Goal: Transaction & Acquisition: Purchase product/service

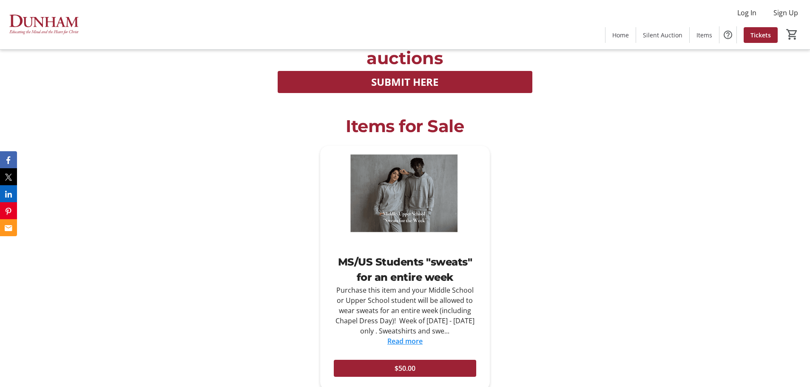
scroll to position [1275, 0]
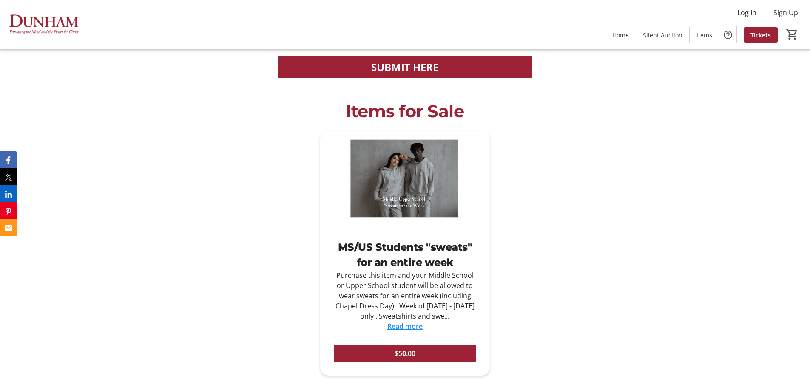
click at [409, 322] on link "Read more" at bounding box center [404, 326] width 35 height 9
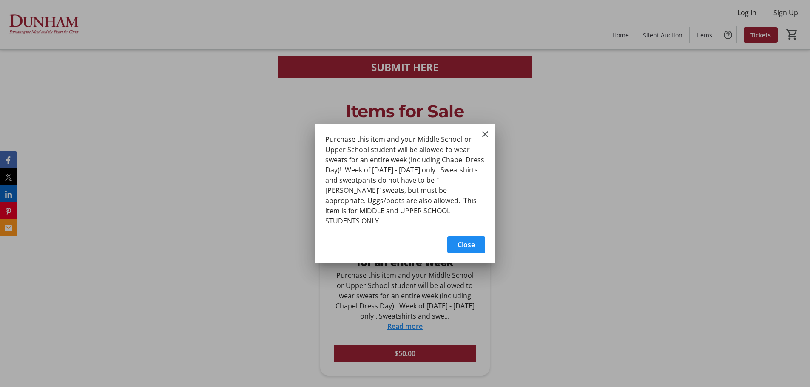
scroll to position [0, 0]
click at [484, 139] on mat-icon "Close" at bounding box center [485, 134] width 10 height 10
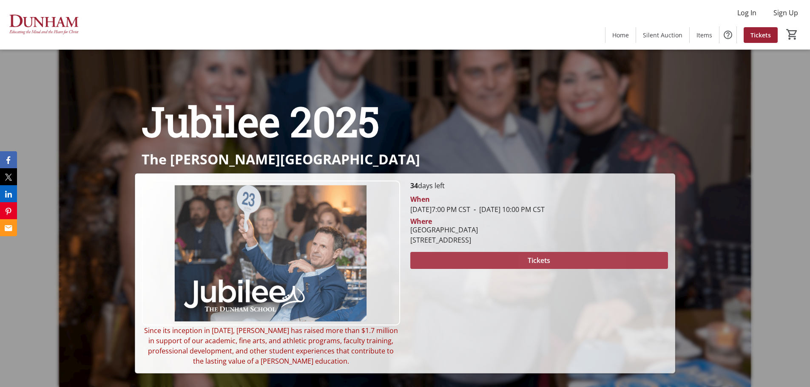
click at [546, 258] on span "Tickets" at bounding box center [538, 260] width 23 height 10
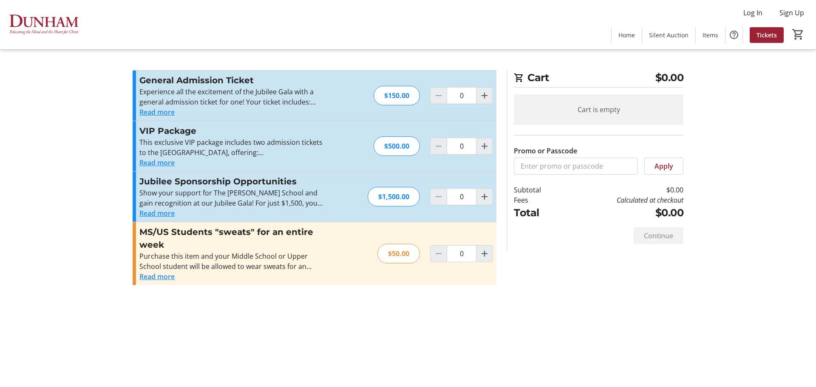
click at [164, 116] on button "Read more" at bounding box center [156, 112] width 35 height 10
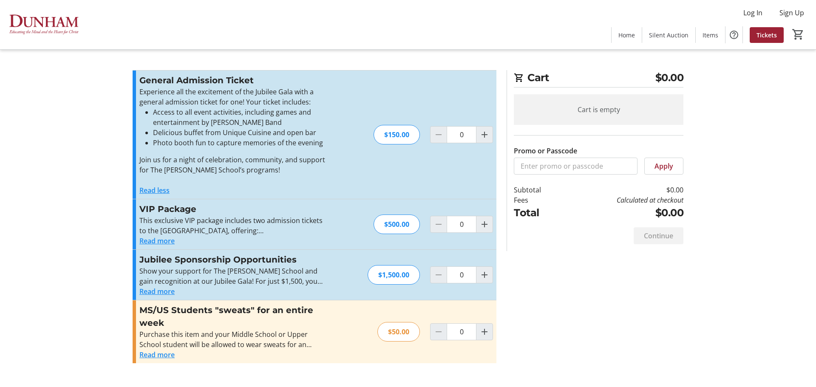
click at [166, 240] on button "Read more" at bounding box center [156, 241] width 35 height 10
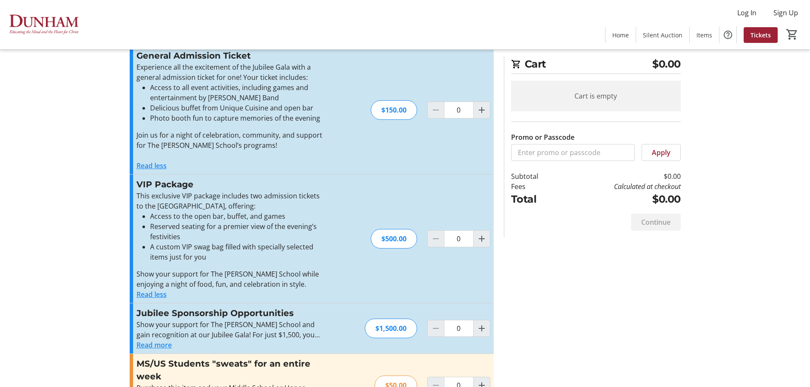
scroll to position [65, 0]
